Goal: Answer question/provide support

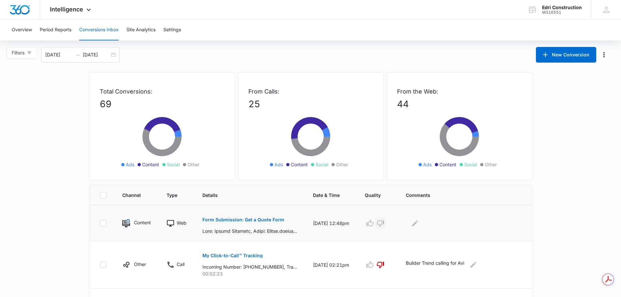
click at [384, 226] on icon "button" at bounding box center [380, 223] width 7 height 7
click at [419, 225] on icon "Edit Comments" at bounding box center [415, 223] width 8 height 8
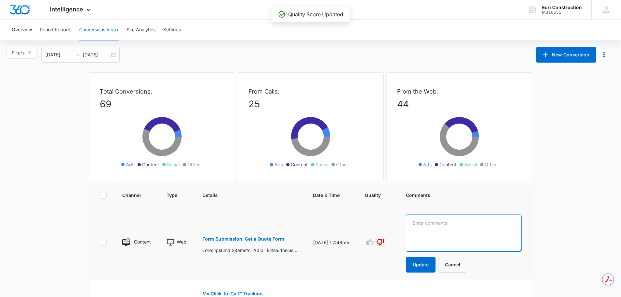
click at [456, 233] on textarea at bounding box center [463, 232] width 115 height 37
click at [442, 231] on textarea at bounding box center [463, 232] width 115 height 37
type textarea "Solicitor"
click at [419, 271] on button "Update" at bounding box center [421, 265] width 30 height 16
click at [426, 266] on button "Update" at bounding box center [421, 265] width 30 height 16
